Goal: Transaction & Acquisition: Purchase product/service

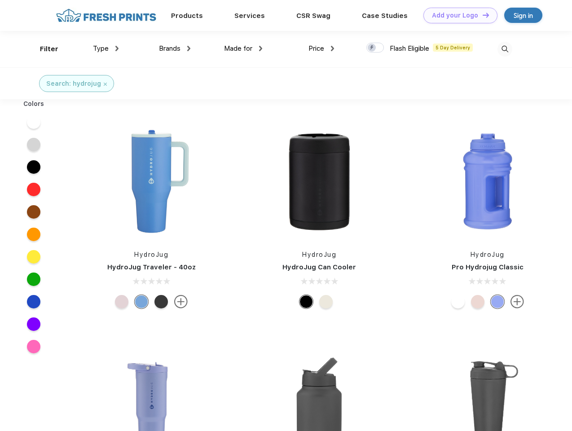
scroll to position [0, 0]
click at [457, 15] on link "Add your Logo Design Tool" at bounding box center [460, 16] width 74 height 16
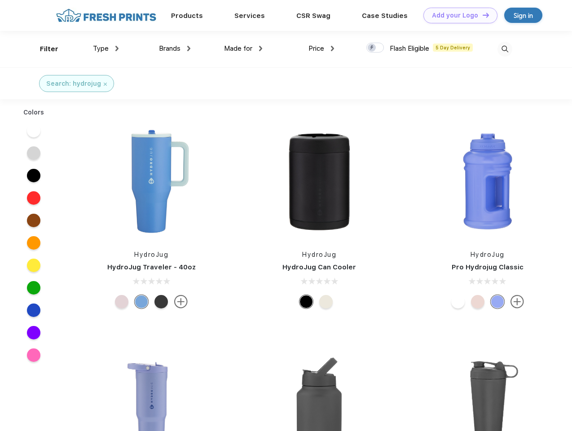
click at [0, 0] on div "Design Tool" at bounding box center [0, 0] width 0 height 0
click at [481, 15] on link "Add your Logo Design Tool" at bounding box center [460, 16] width 74 height 16
click at [43, 49] on div "Filter" at bounding box center [49, 49] width 18 height 10
click at [106, 48] on span "Type" at bounding box center [101, 48] width 16 height 8
click at [175, 48] on span "Brands" at bounding box center [170, 48] width 22 height 8
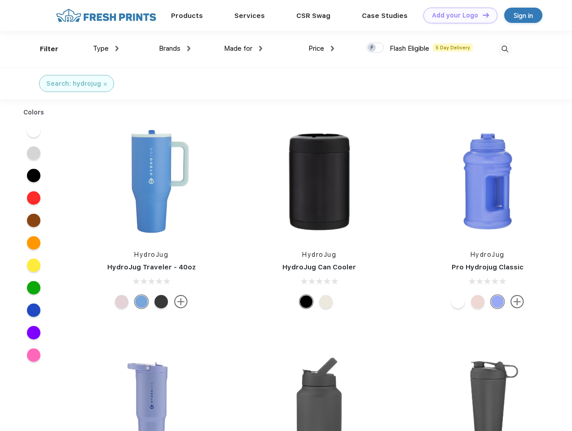
click at [243, 48] on span "Made for" at bounding box center [238, 48] width 28 height 8
click at [321, 48] on span "Price" at bounding box center [316, 48] width 16 height 8
click at [375, 48] on div at bounding box center [374, 48] width 17 height 10
click at [372, 48] on input "checkbox" at bounding box center [369, 45] width 6 height 6
click at [504, 49] on img at bounding box center [504, 49] width 15 height 15
